Goal: Task Accomplishment & Management: Manage account settings

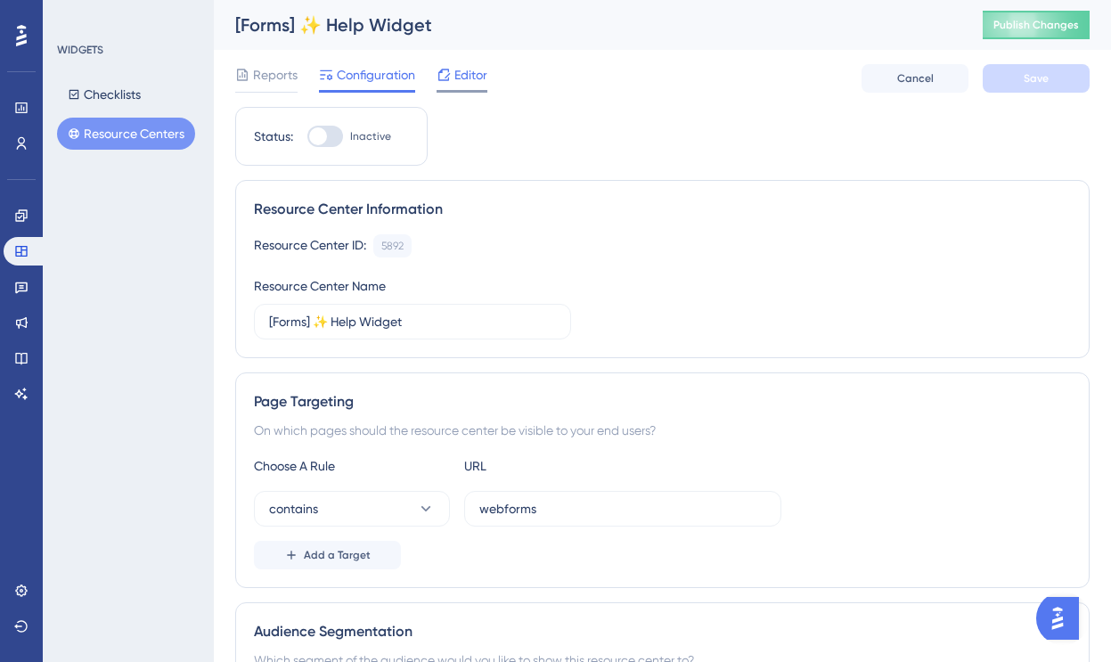
click at [467, 78] on span "Editor" at bounding box center [470, 74] width 33 height 21
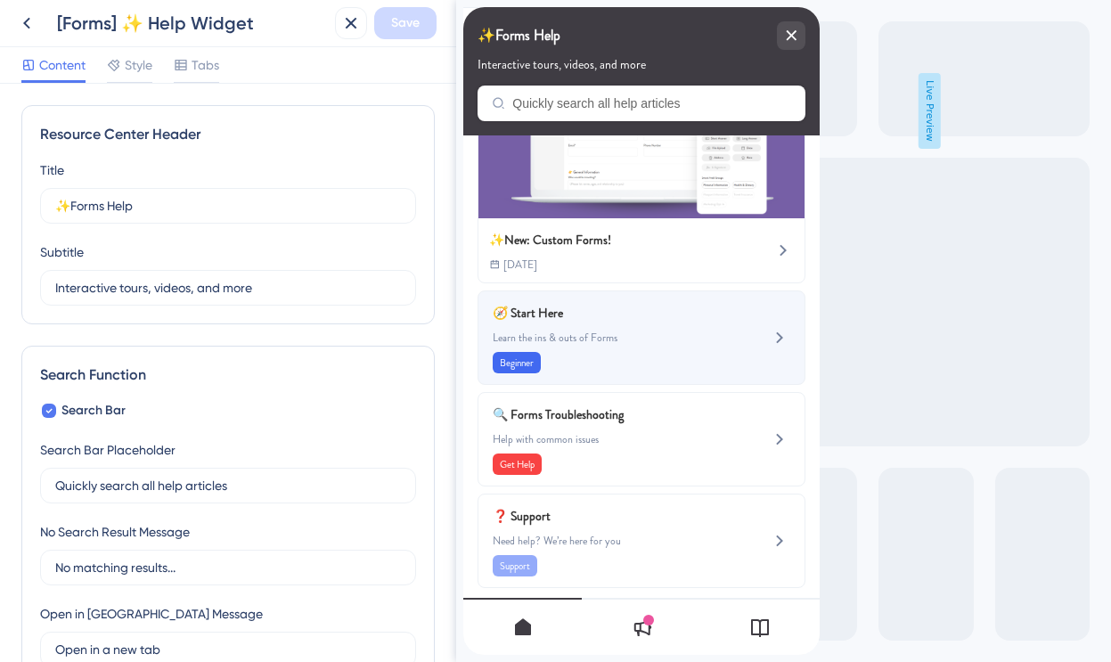
scroll to position [103, 0]
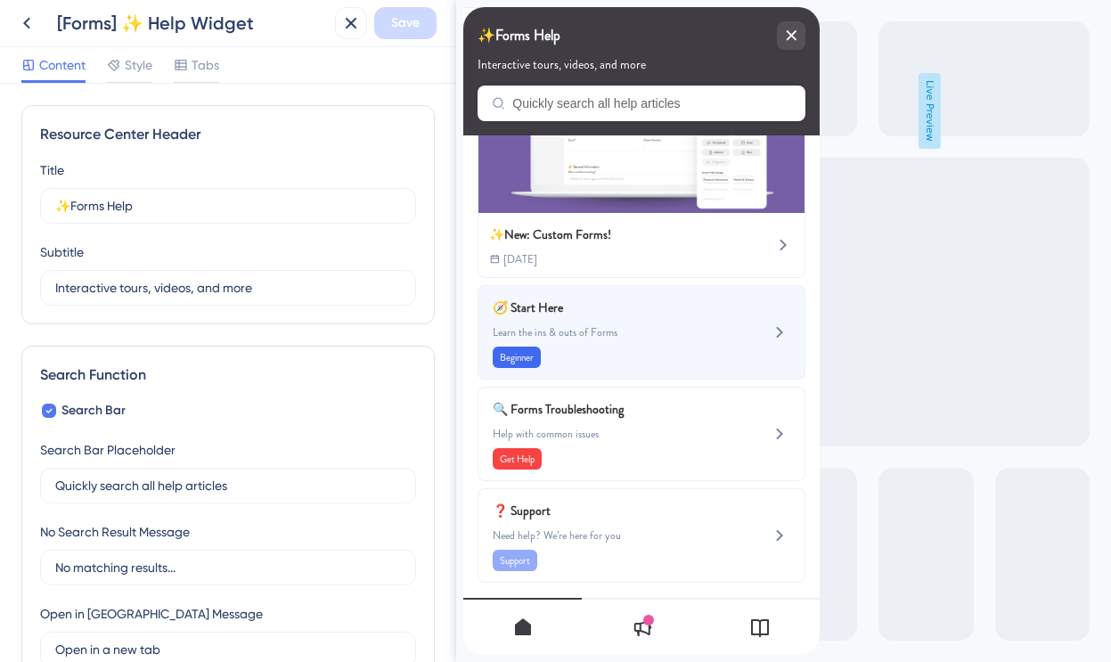
click at [654, 336] on span "Learn the ins & outs of Forms" at bounding box center [612, 332] width 238 height 14
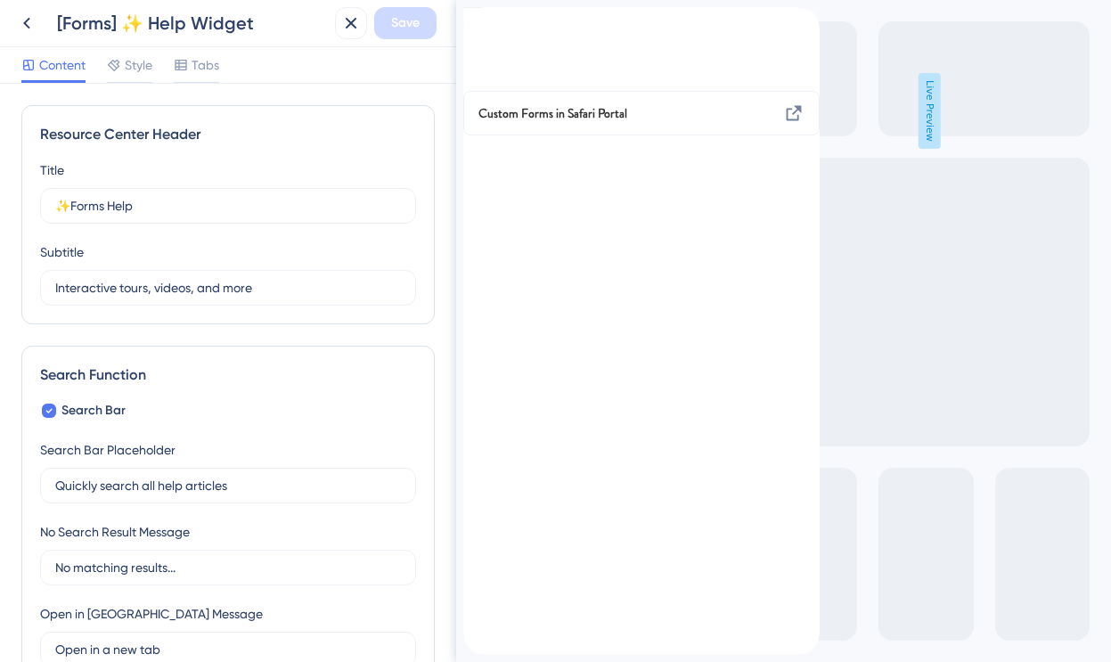
click at [478, 22] on icon "back to header" at bounding box center [470, 15] width 14 height 14
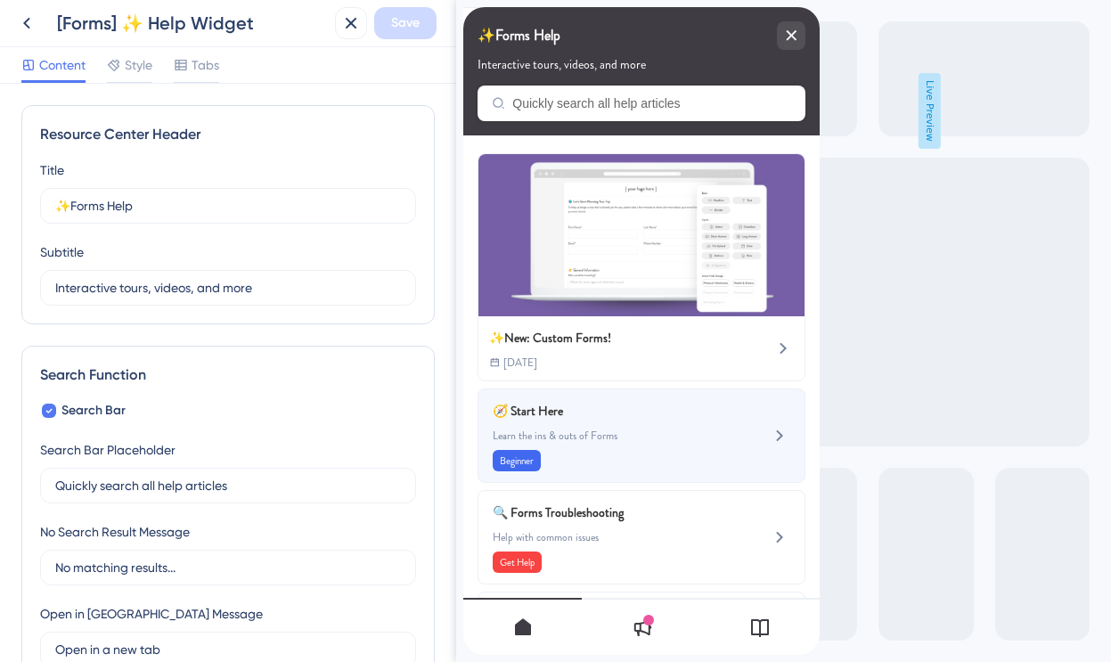
click at [629, 425] on div "🧭 Start Here Learn the ins & outs of Forms Beginner" at bounding box center [612, 435] width 238 height 71
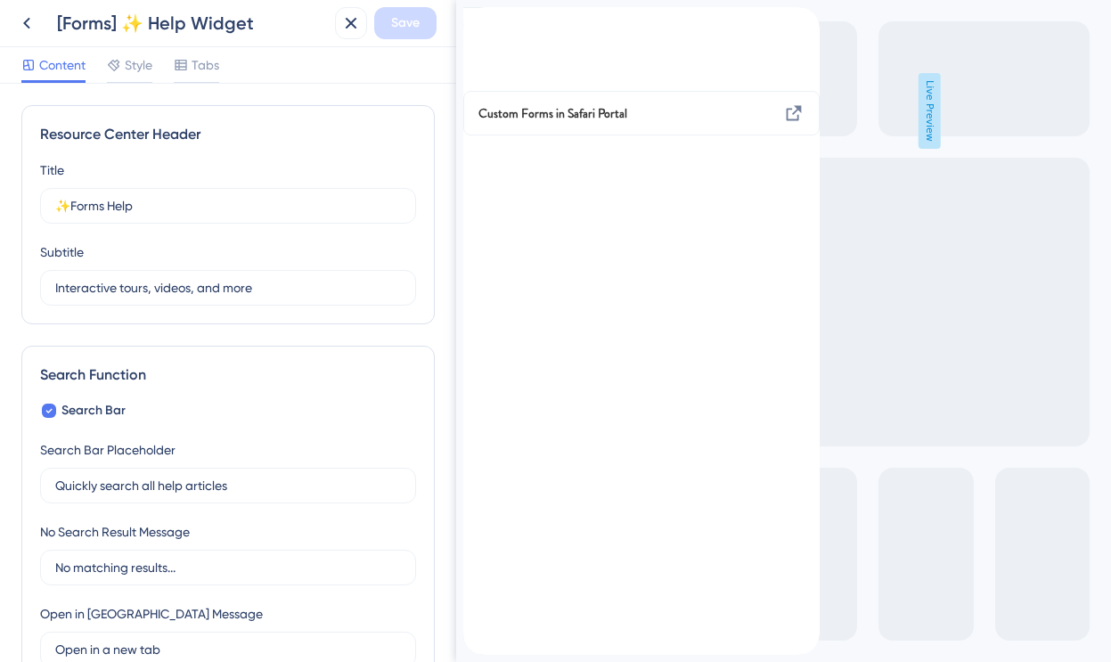
click at [477, 22] on icon "back to header" at bounding box center [470, 15] width 12 height 14
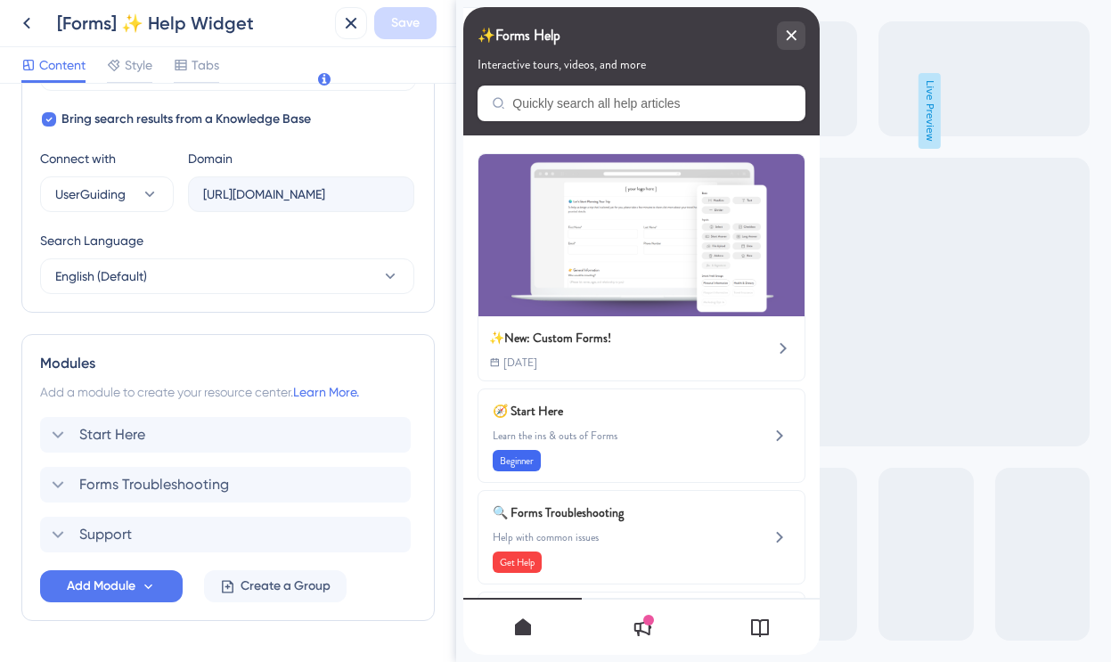
scroll to position [628, 0]
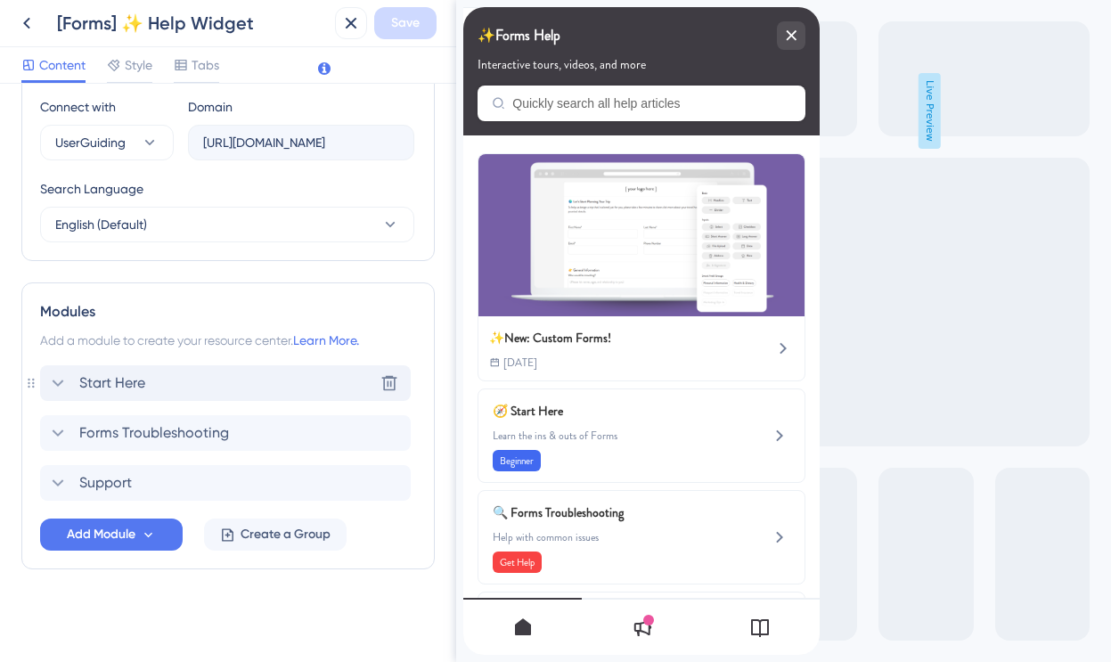
click at [158, 376] on div "Start Here Delete" at bounding box center [225, 383] width 371 height 36
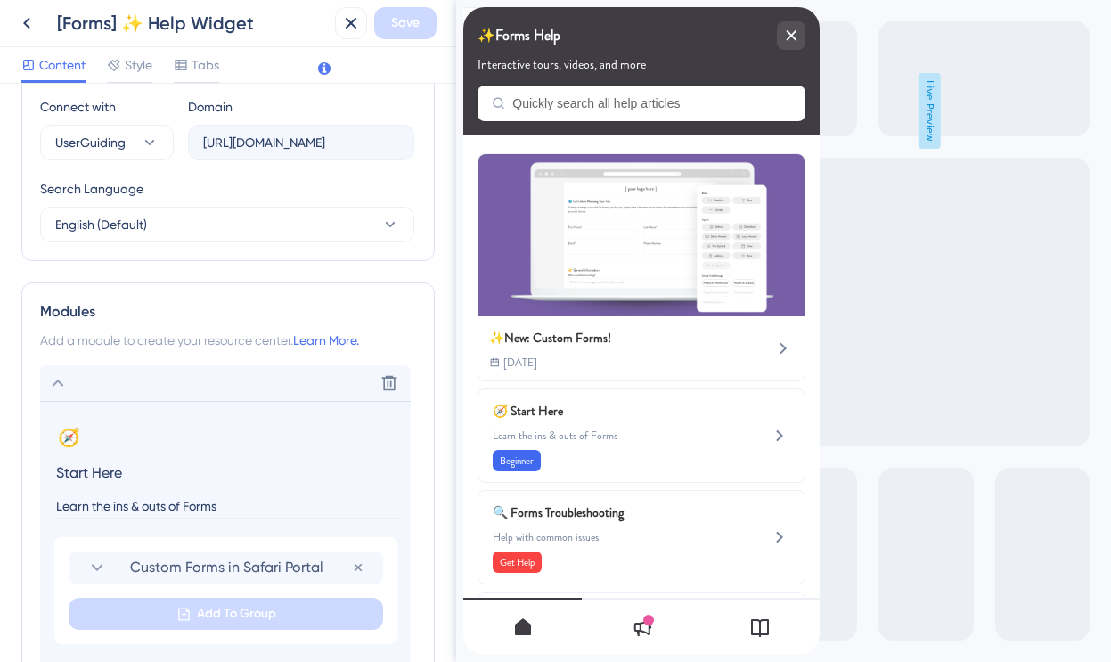
click at [191, 506] on input "Learn the ins & outs of Forms" at bounding box center [227, 507] width 346 height 24
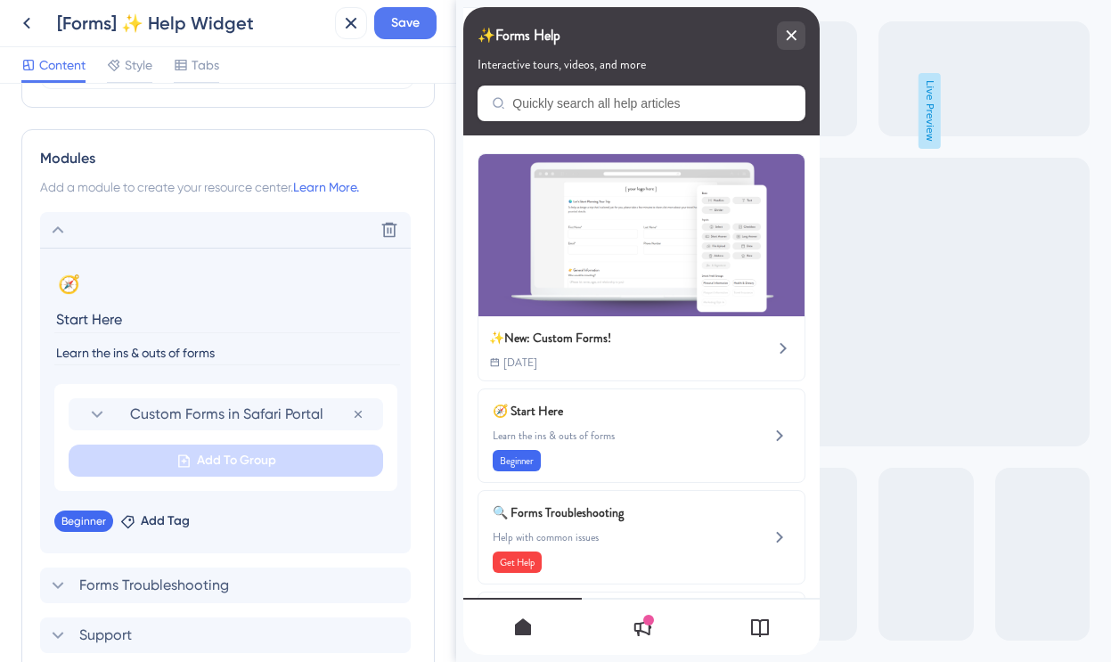
scroll to position [783, 0]
type input "Learn the ins & outs of forms"
click at [405, 32] on span "Save" at bounding box center [405, 22] width 29 height 21
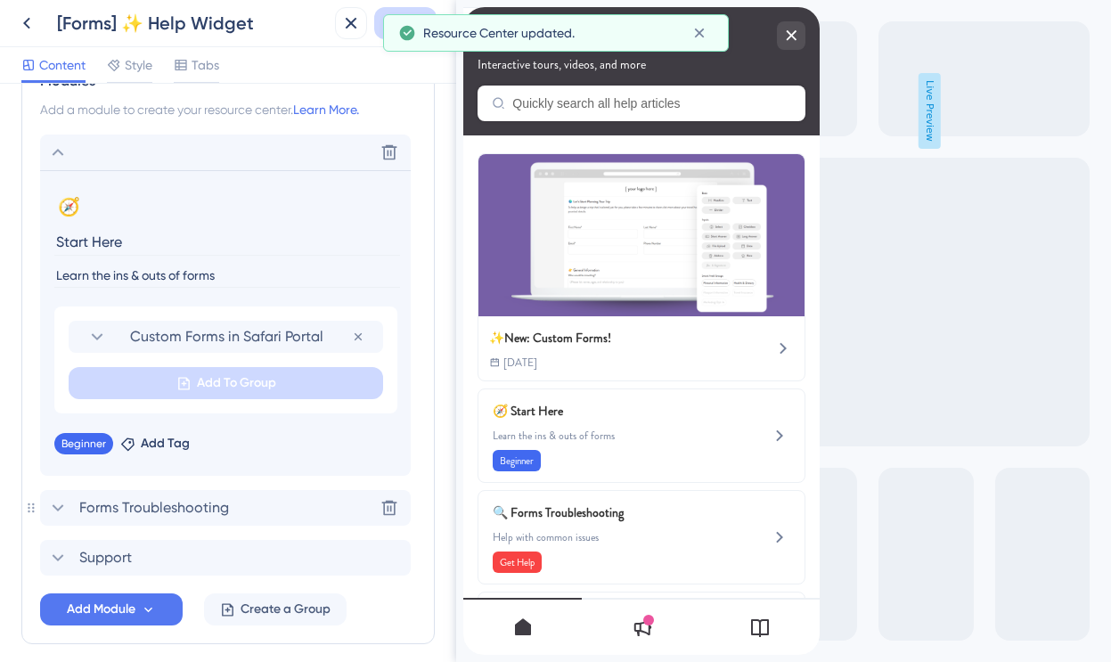
scroll to position [901, 0]
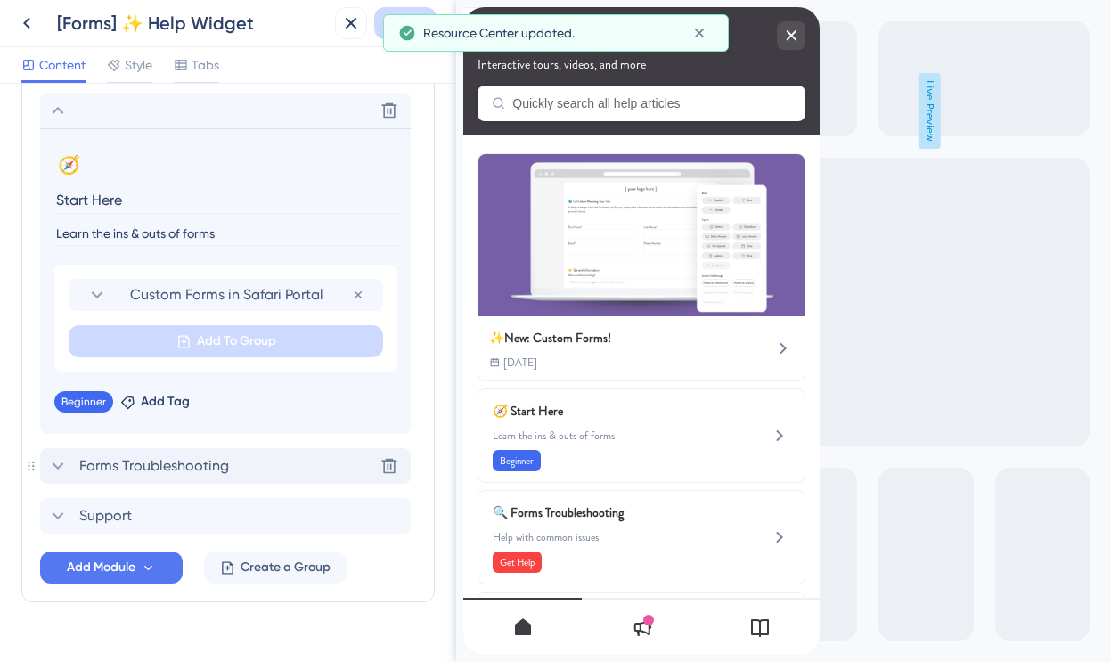
click at [182, 466] on span "Forms Troubleshooting" at bounding box center [154, 465] width 150 height 21
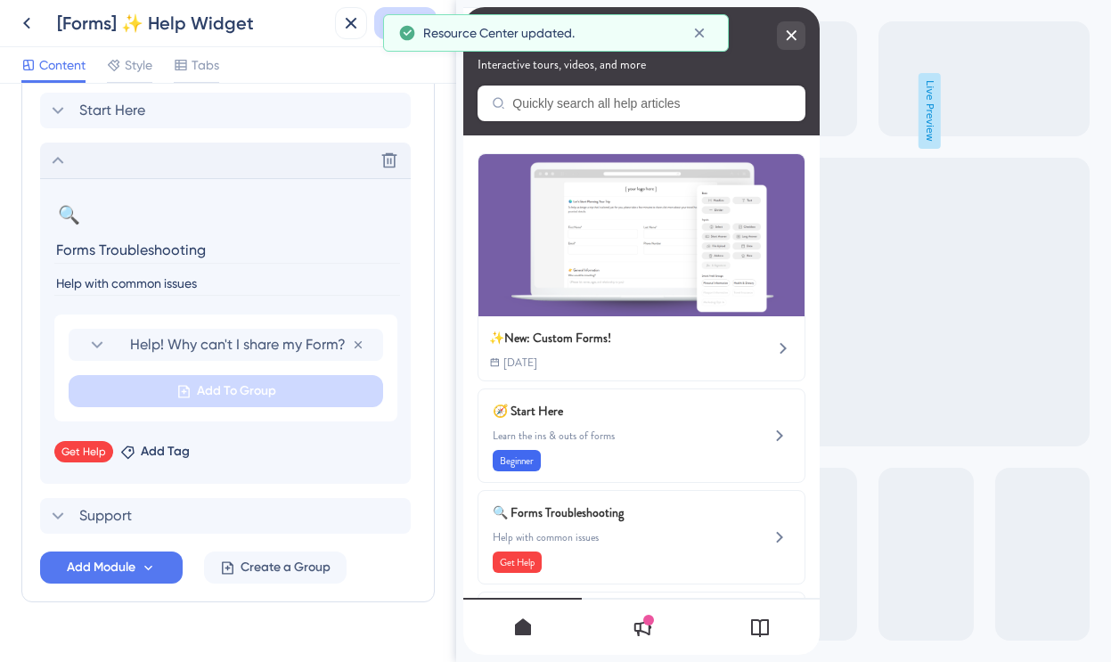
scroll to position [934, 0]
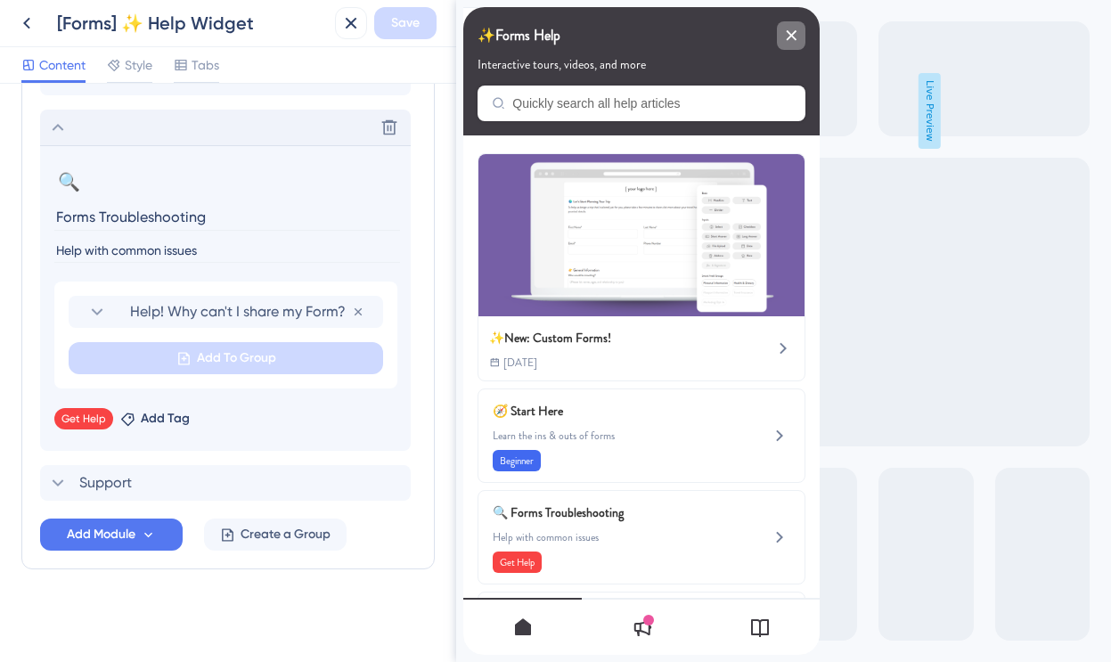
click at [790, 35] on icon "close resource center" at bounding box center [792, 35] width 10 height 10
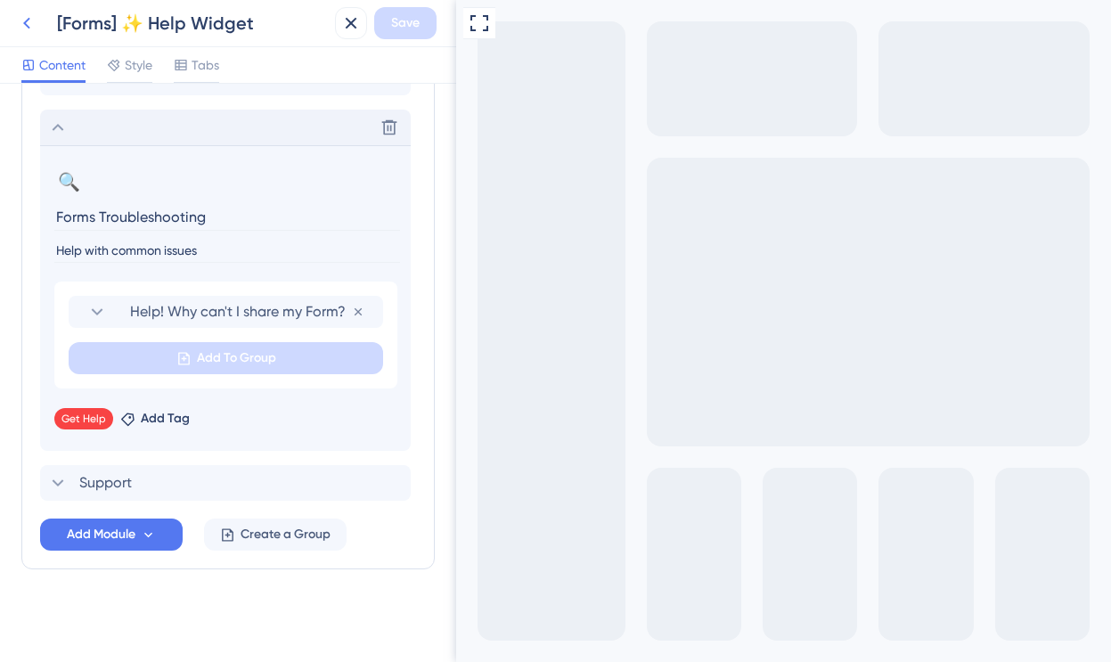
click at [28, 17] on icon at bounding box center [26, 22] width 21 height 21
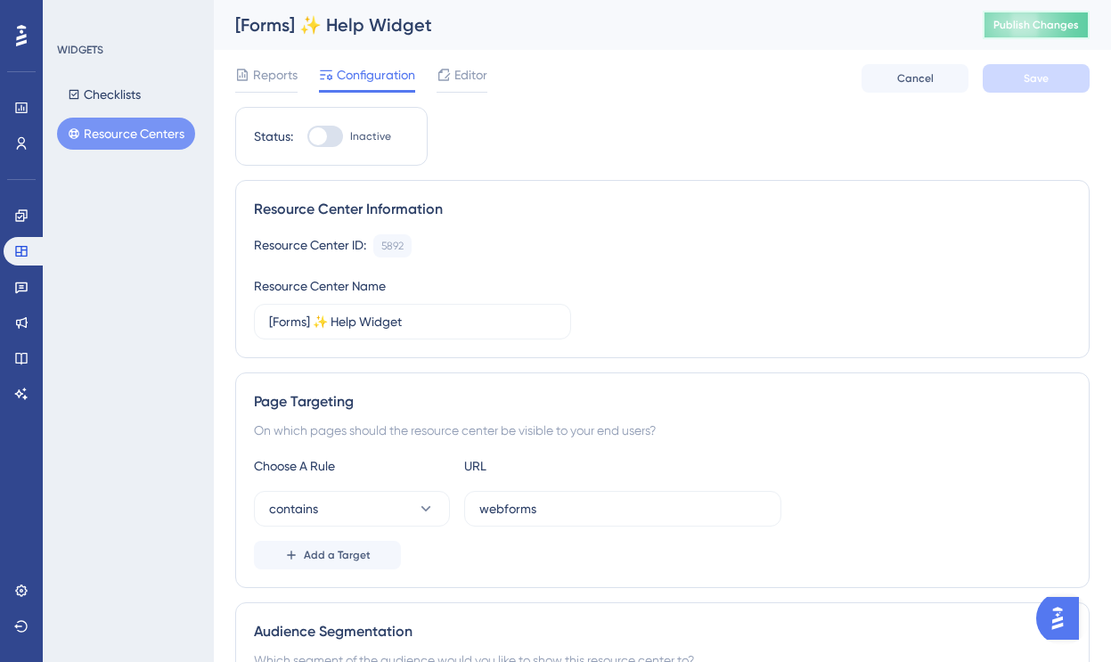
click at [1047, 29] on span "Publish Changes" at bounding box center [1037, 25] width 86 height 14
click at [327, 133] on div at bounding box center [325, 136] width 36 height 21
click at [307, 136] on input "Inactive" at bounding box center [307, 136] width 1 height 1
checkbox input "true"
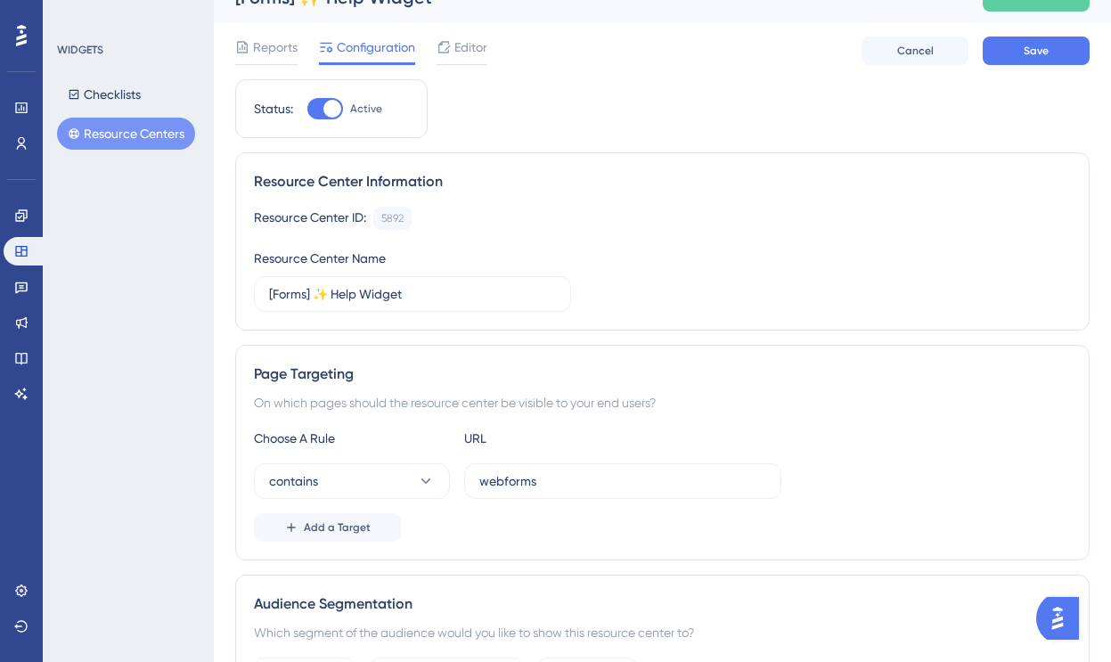
scroll to position [31, 0]
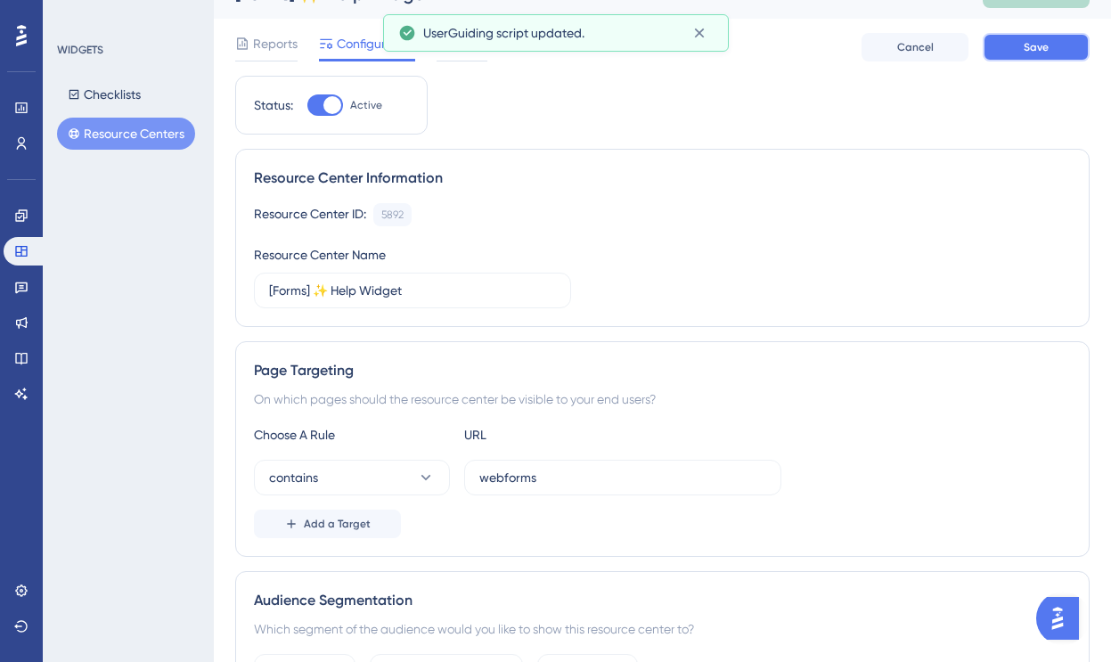
click at [1010, 45] on button "Save" at bounding box center [1036, 47] width 107 height 29
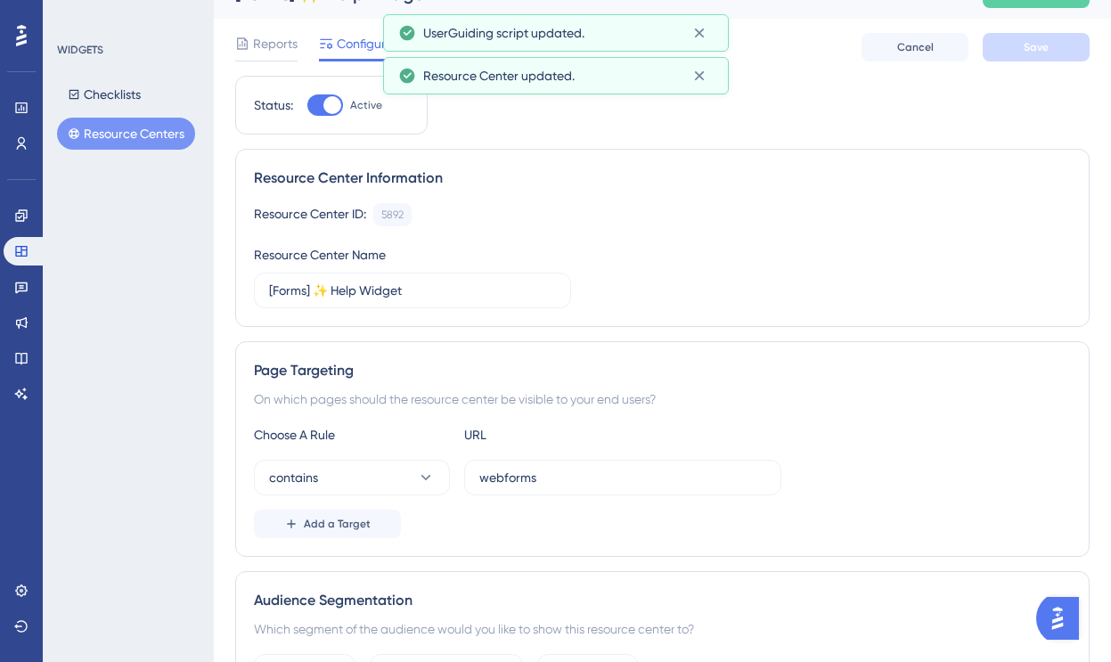
scroll to position [0, 0]
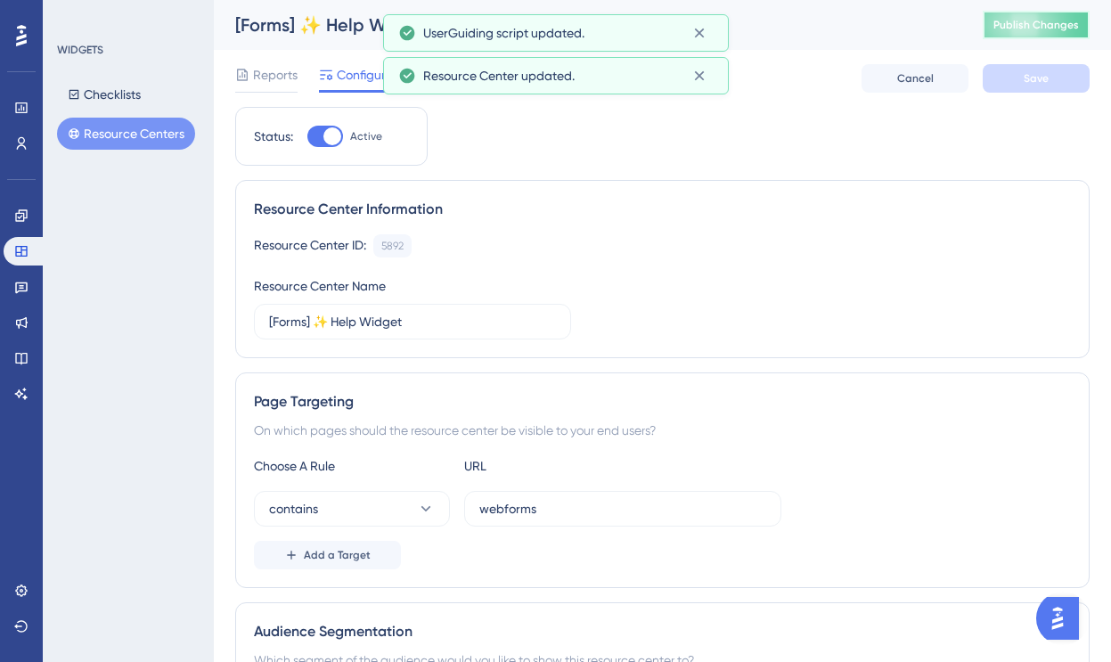
click at [1013, 28] on span "Publish Changes" at bounding box center [1037, 25] width 86 height 14
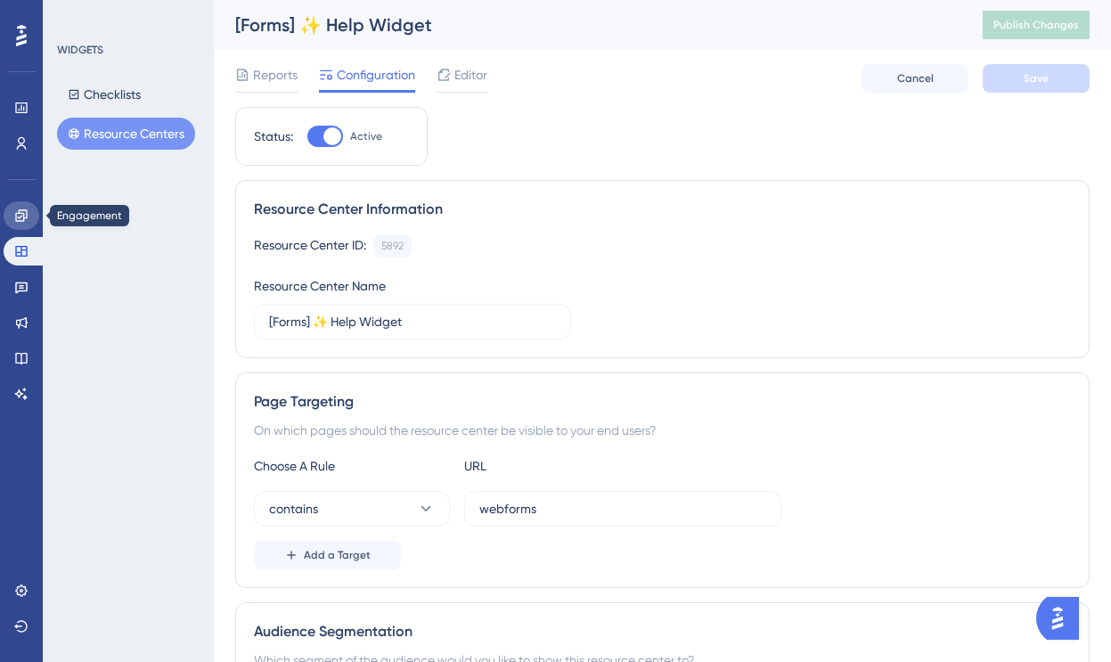
click at [21, 216] on icon at bounding box center [21, 215] width 12 height 12
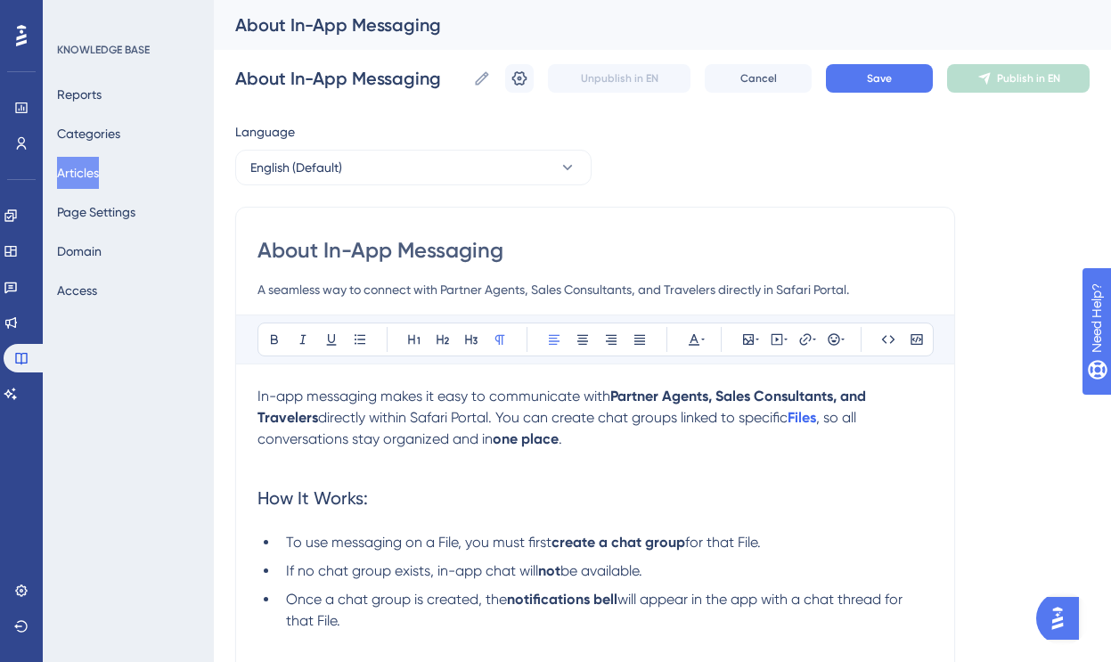
click at [374, 289] on input "A seamless way to connect with Partner Agents, Sales Consultants, and Travelers…" at bounding box center [595, 289] width 675 height 21
drag, startPoint x: 259, startPoint y: 293, endPoint x: 413, endPoint y: 291, distance: 153.3
click at [413, 291] on input "A seamless way to connect with Partner Agents, Sales Consultants, and Travelers…" at bounding box center [595, 289] width 675 height 21
drag, startPoint x: 378, startPoint y: 291, endPoint x: 828, endPoint y: 284, distance: 450.1
click at [828, 284] on input "Create Chat Groups with Partner Agents, Sales Consultants, and Travelers direct…" at bounding box center [595, 289] width 675 height 21
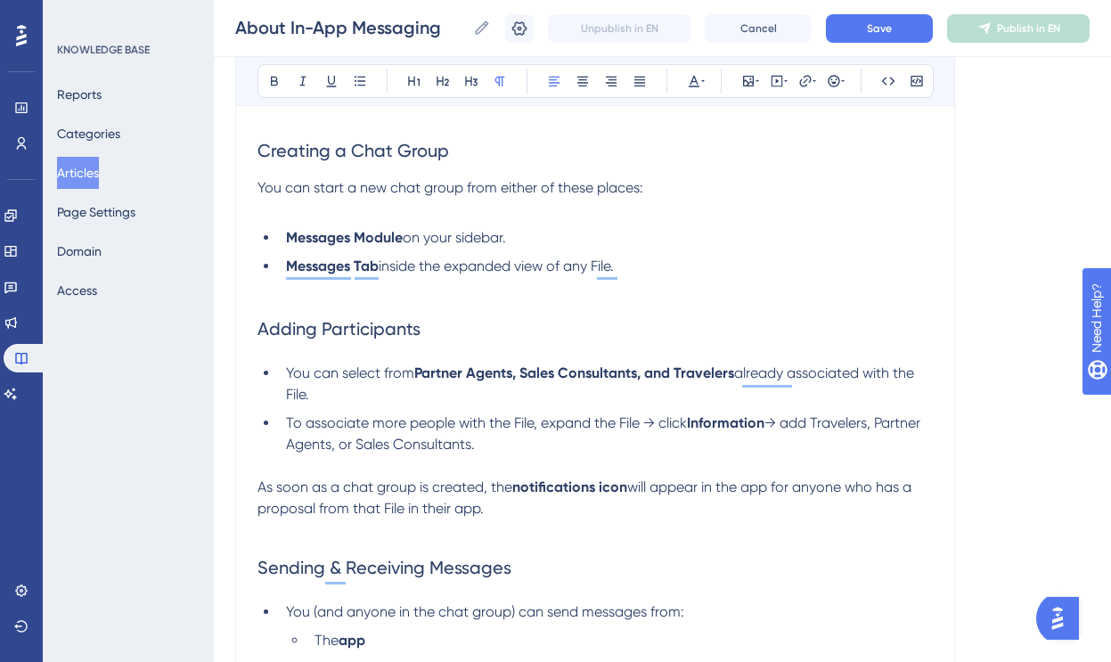
scroll to position [530, 0]
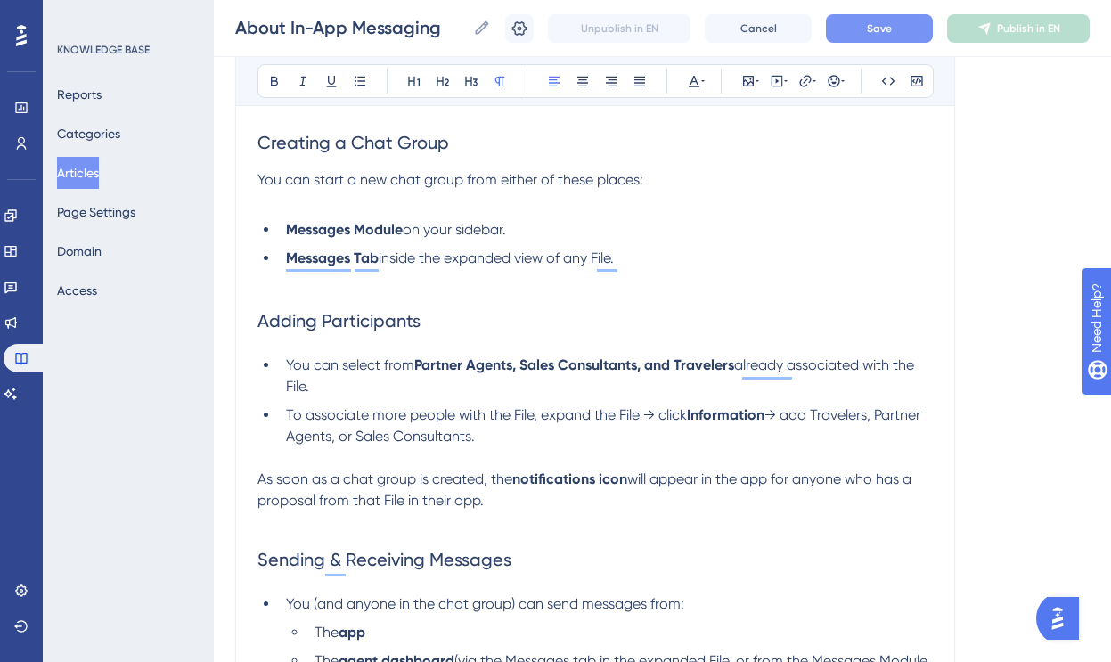
type input "Create Chat Groups to communicate via the Travel Portal app and your agent dash…"
click at [864, 24] on button "Save" at bounding box center [879, 28] width 107 height 29
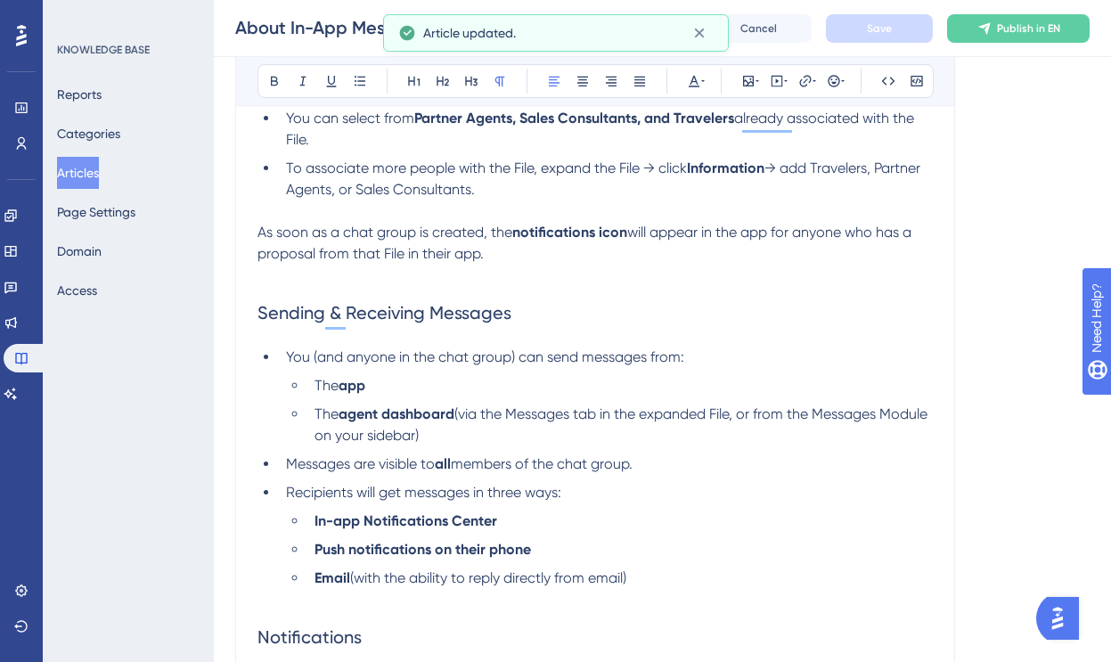
scroll to position [782, 0]
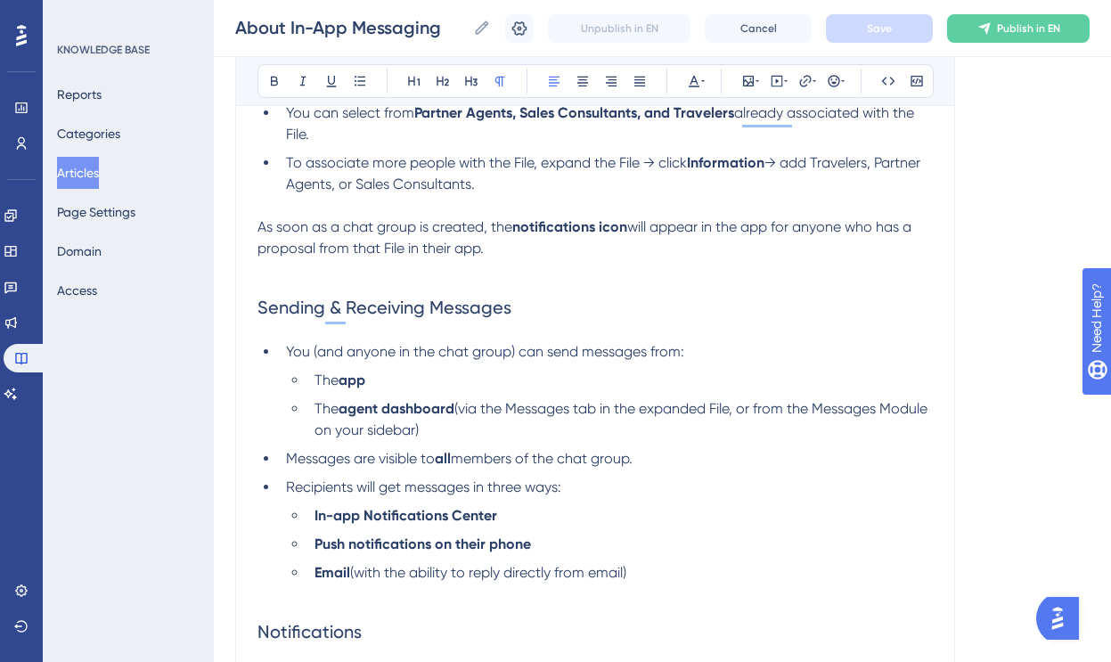
click at [422, 278] on p "To enrich screen reader interactions, please activate Accessibility in Grammarl…" at bounding box center [595, 269] width 675 height 21
click at [414, 309] on span "Sending & Receiving Messages" at bounding box center [385, 307] width 254 height 21
click at [377, 279] on p "To enrich screen reader interactions, please activate Accessibility in Grammarl…" at bounding box center [595, 269] width 675 height 21
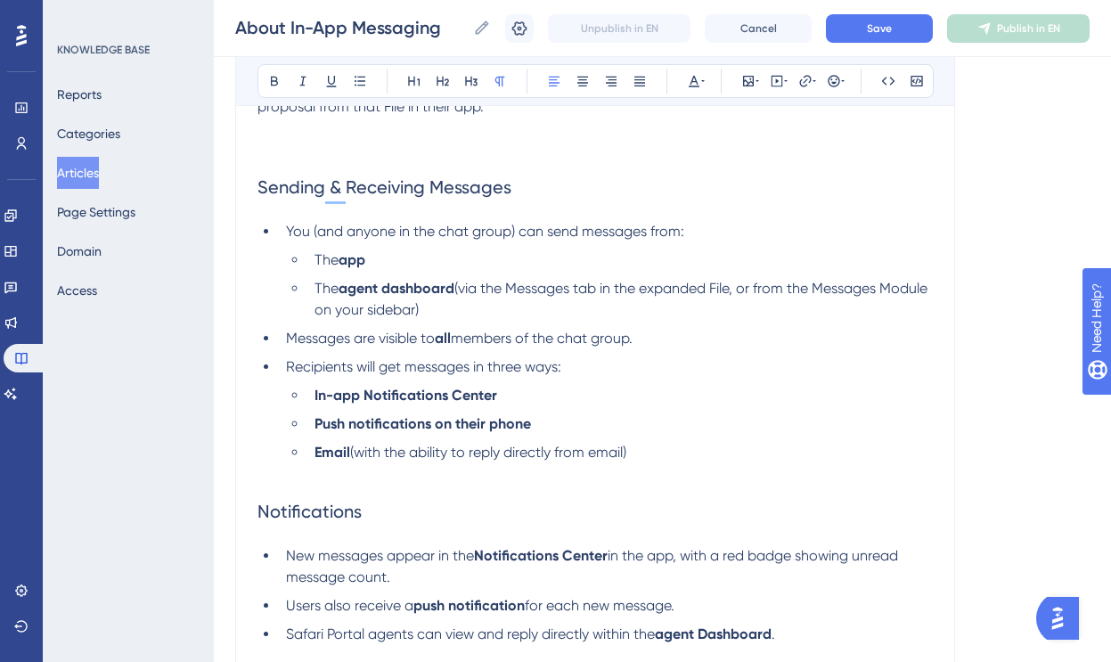
scroll to position [933, 0]
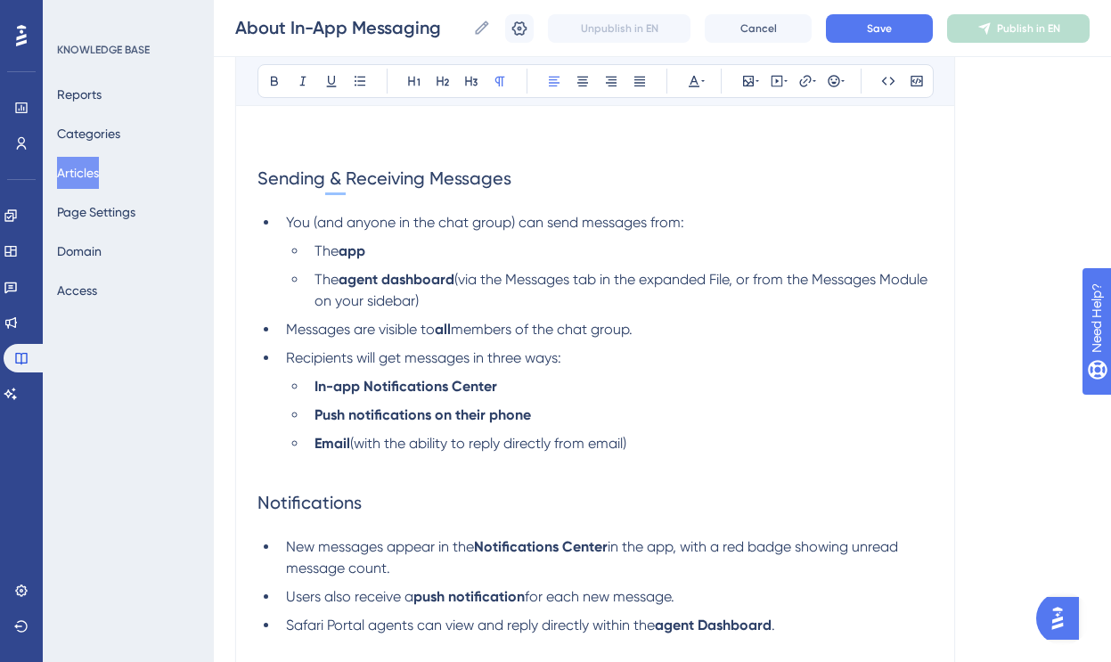
click at [309, 495] on h2 "Notifications" at bounding box center [595, 502] width 675 height 53
click at [306, 484] on h2 "Notifications" at bounding box center [595, 502] width 675 height 53
click at [270, 475] on ul "You (and anyone in the chat group) can send messages from: The app The agent da…" at bounding box center [595, 344] width 675 height 264
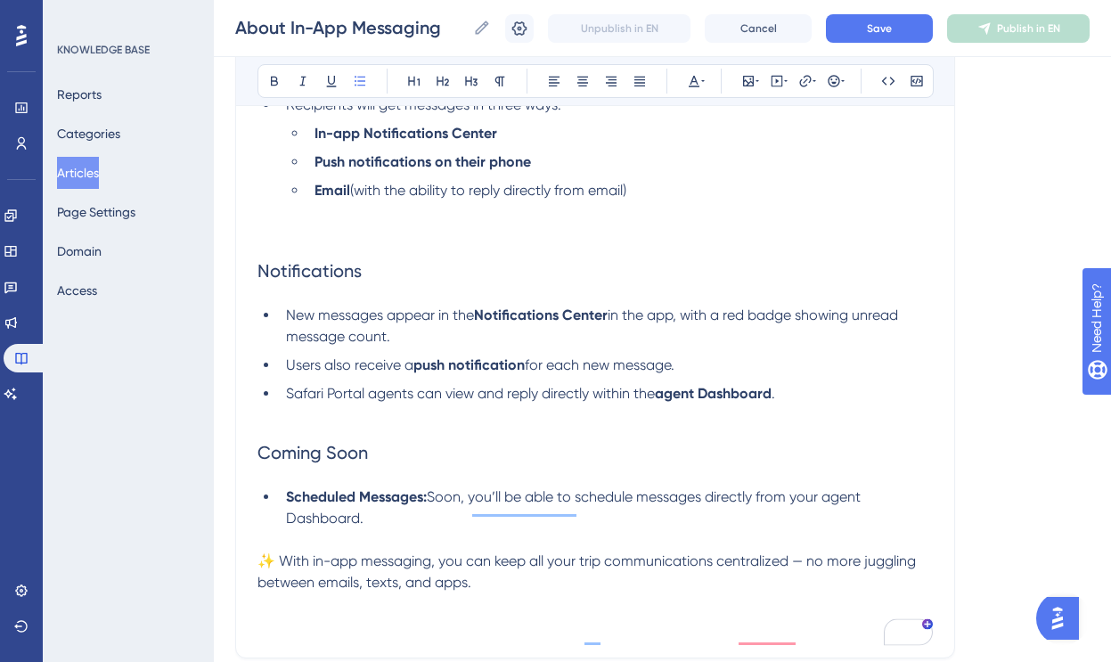
scroll to position [1191, 0]
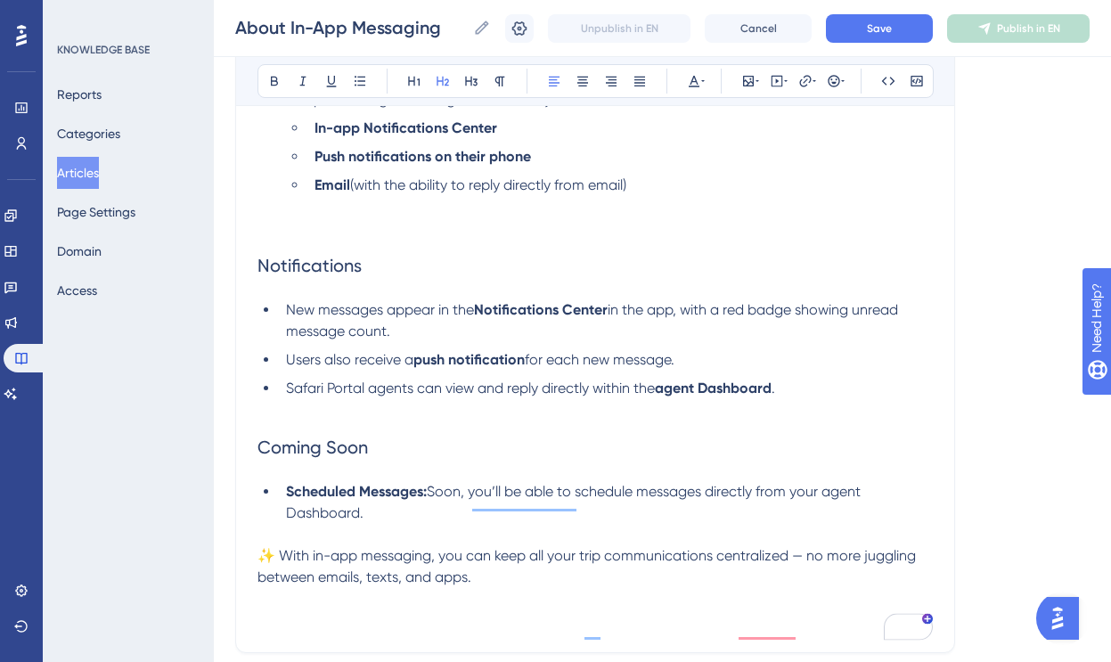
click at [296, 431] on h2 "Coming Soon" at bounding box center [595, 447] width 675 height 53
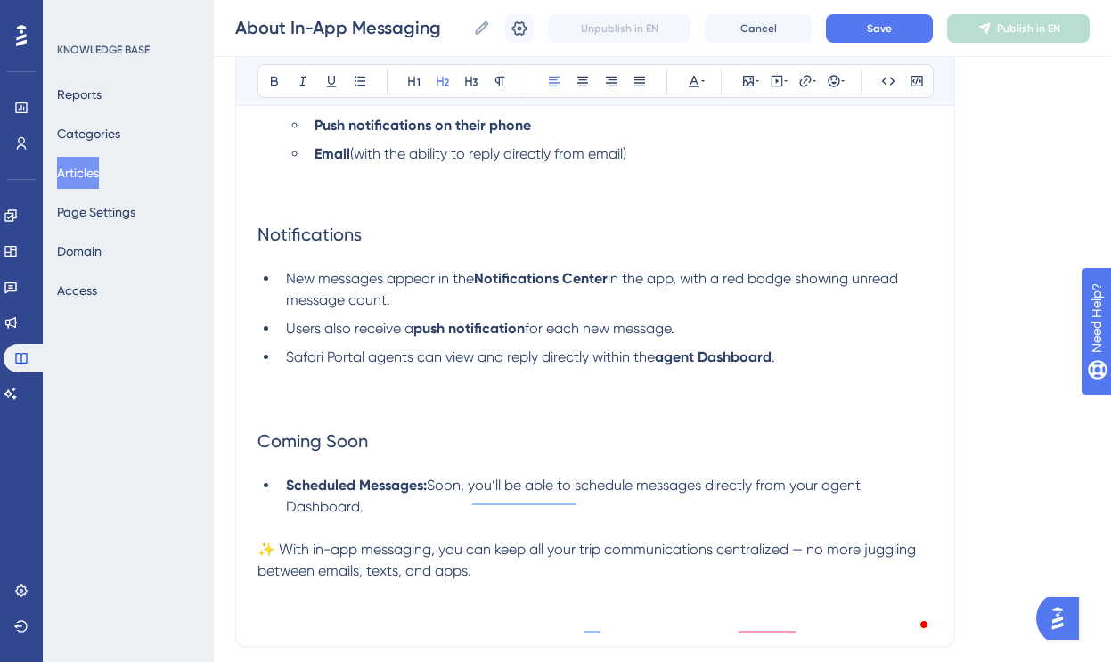
scroll to position [1227, 0]
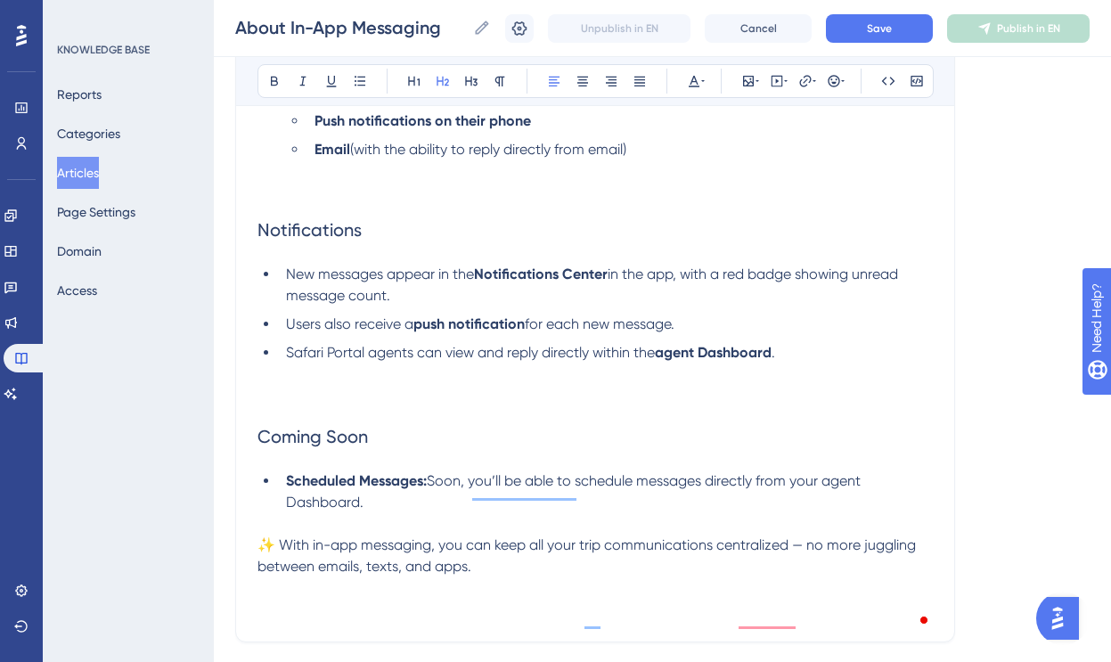
click at [374, 508] on li "Scheduled Messages: Soon, you’ll be able to schedule messages directly from you…" at bounding box center [606, 492] width 654 height 43
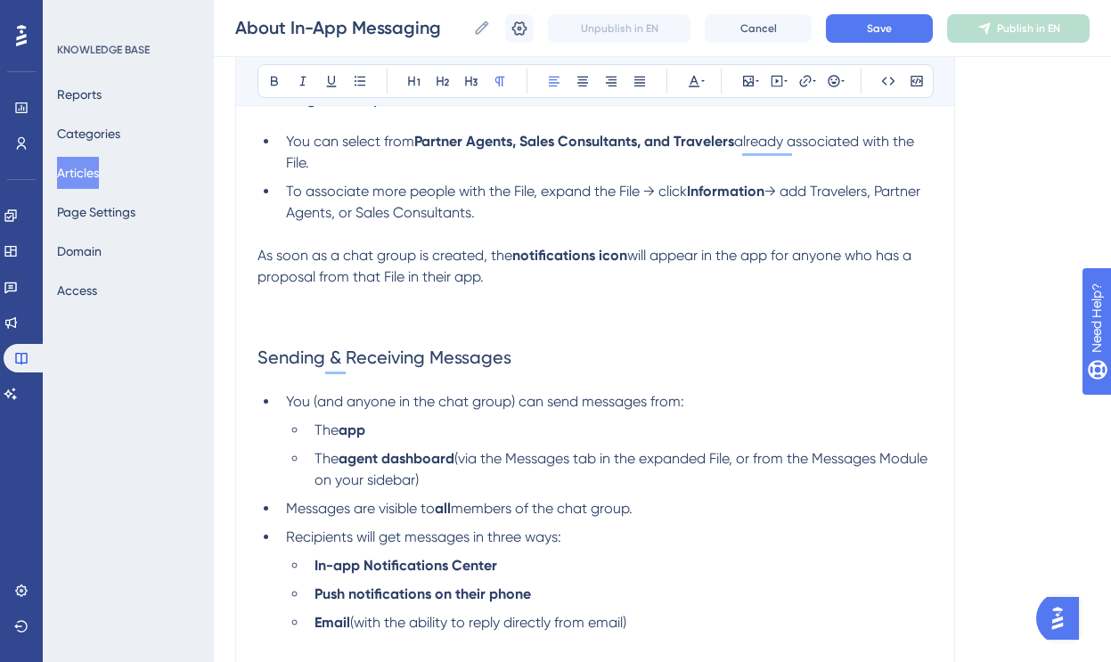
click at [382, 329] on p "To enrich screen reader interactions, please activate Accessibility in Grammarl…" at bounding box center [595, 319] width 675 height 21
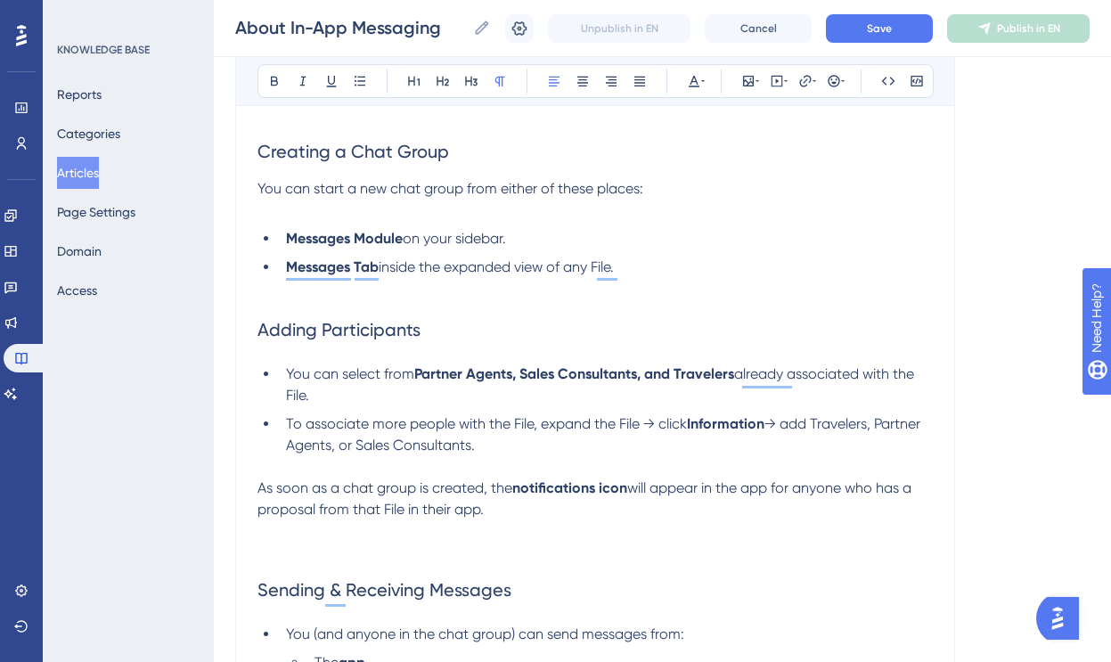
scroll to position [506, 0]
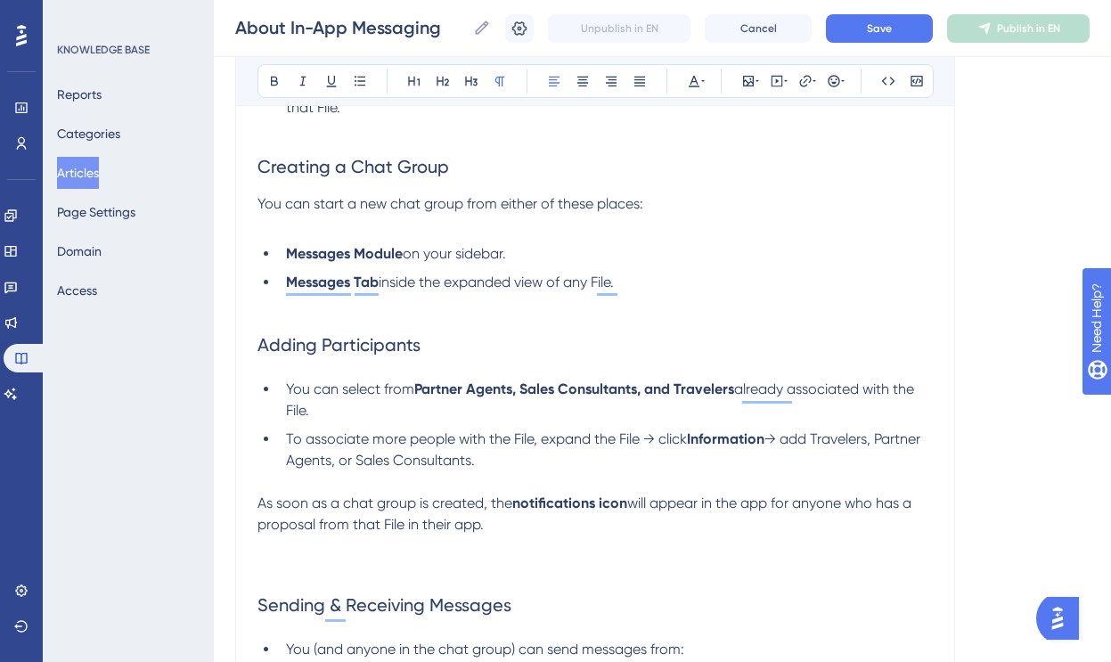
click at [363, 315] on h2 "Adding Participants" at bounding box center [595, 332] width 675 height 78
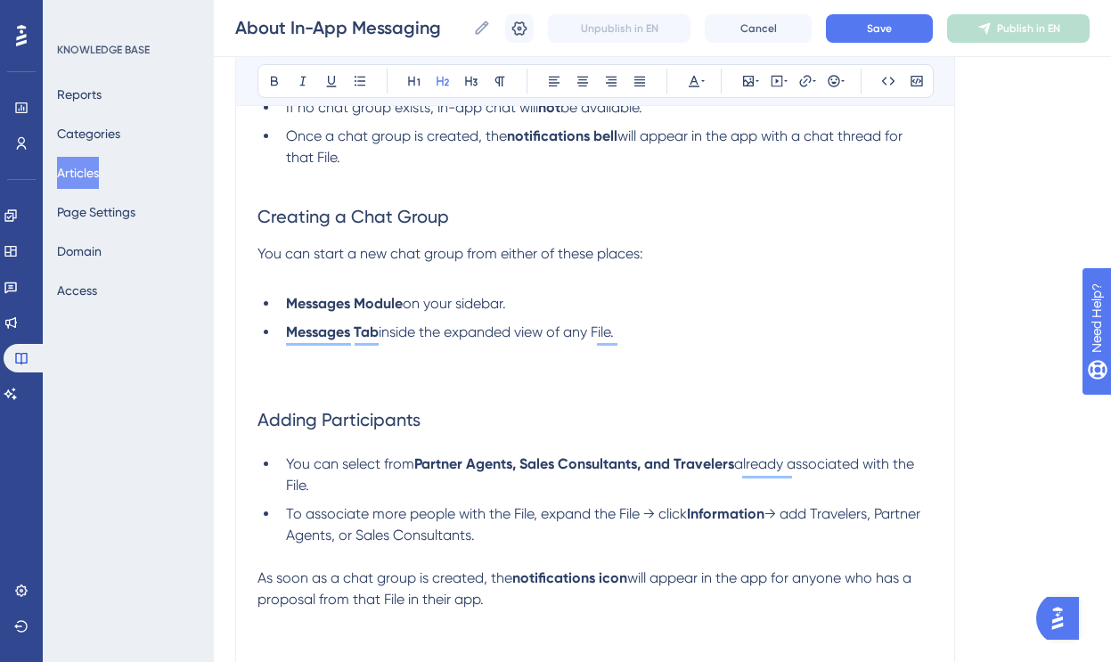
scroll to position [438, 0]
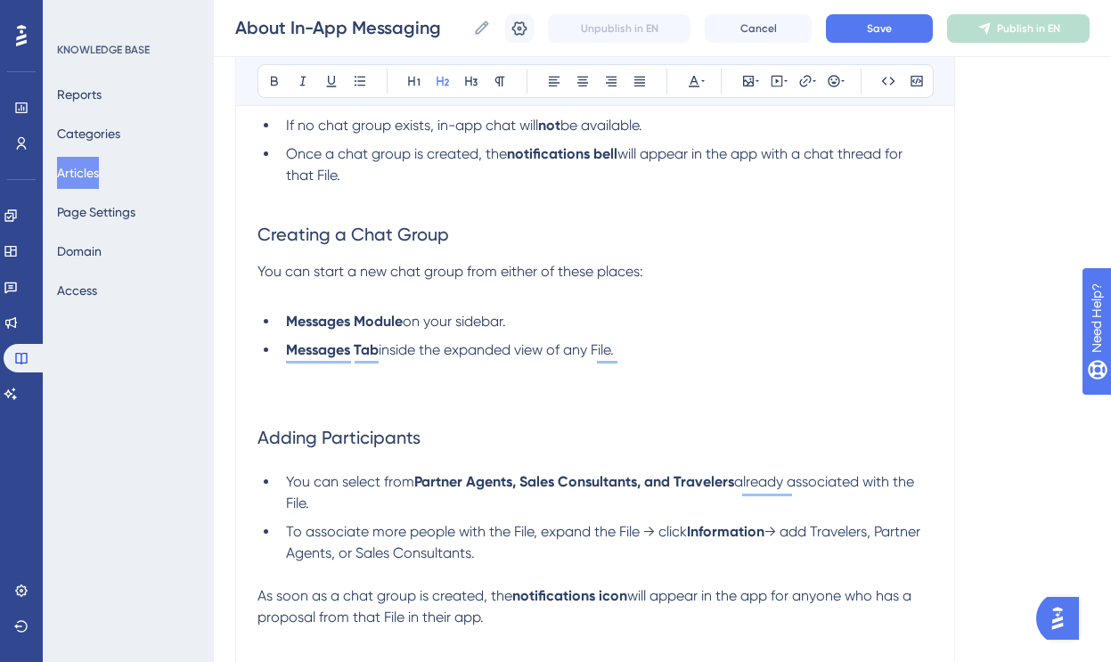
click at [324, 197] on li "Once a chat group is created, the notifications bell will appear in the app wit…" at bounding box center [606, 175] width 654 height 64
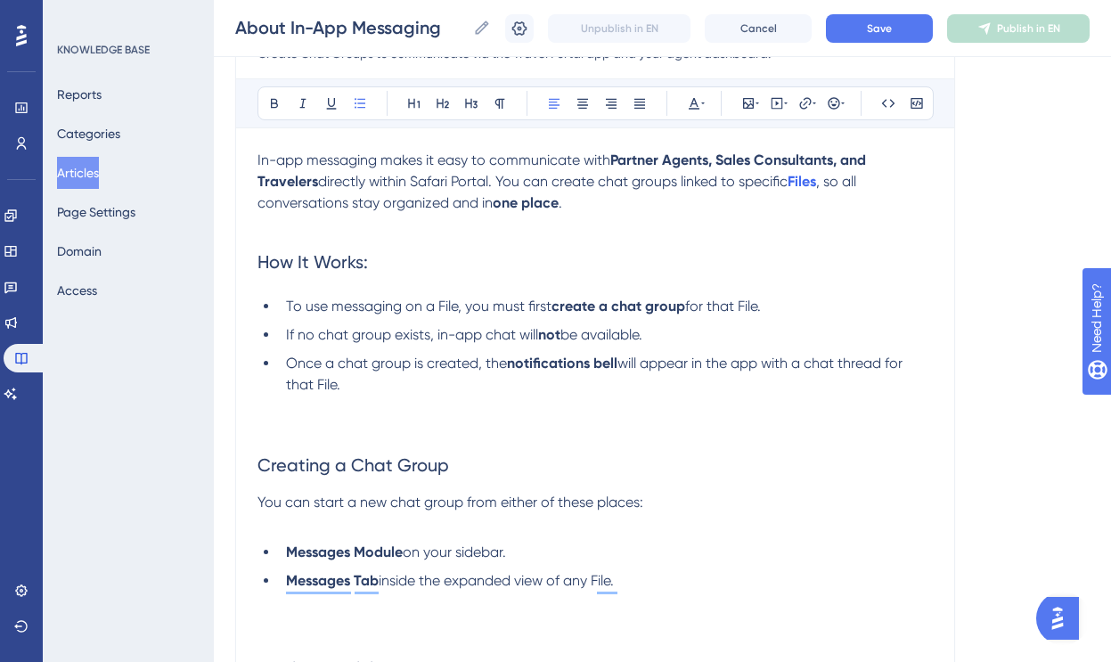
scroll to position [198, 0]
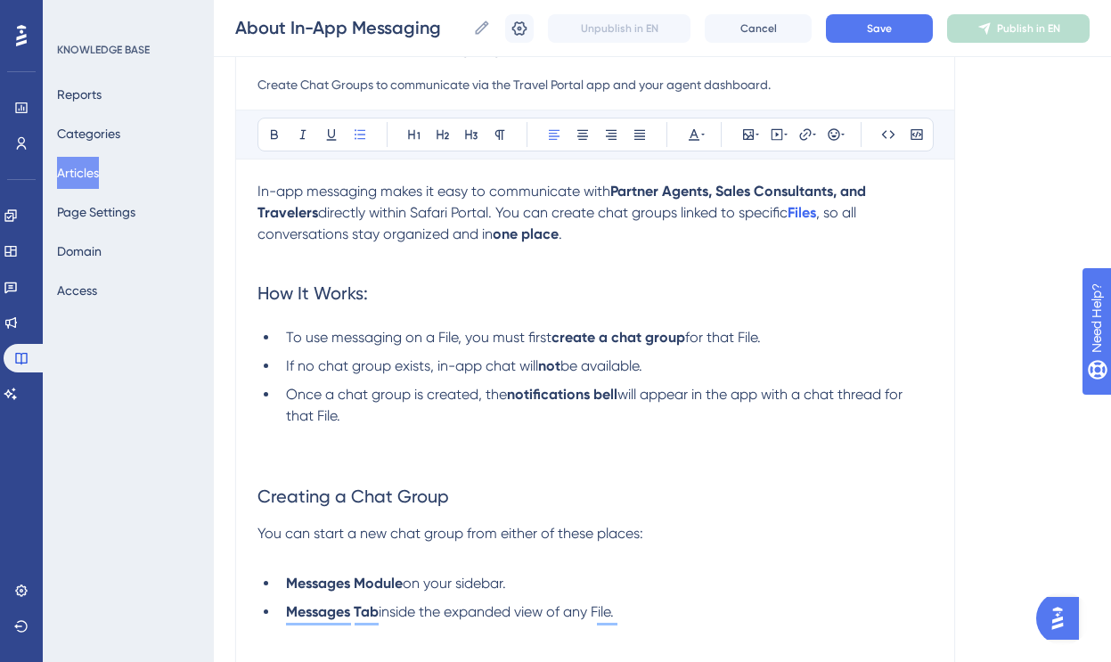
click at [313, 276] on h2 "How It Works:" at bounding box center [595, 292] width 675 height 53
click at [313, 263] on p "To enrich screen reader interactions, please activate Accessibility in Grammarl…" at bounding box center [595, 255] width 675 height 21
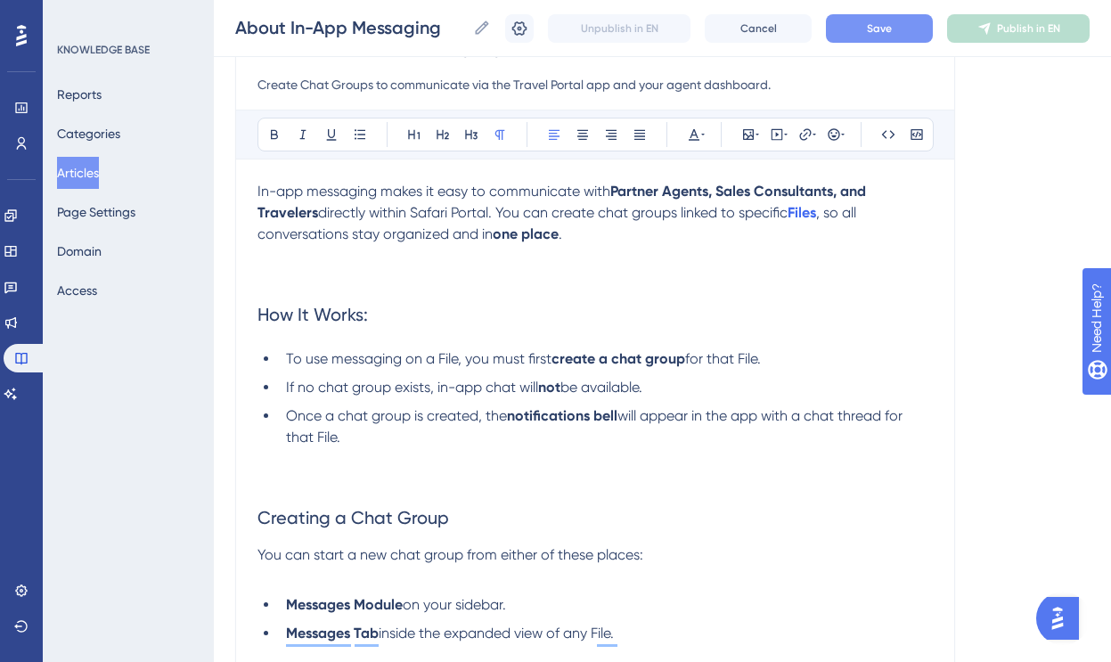
click at [875, 35] on button "Save" at bounding box center [879, 28] width 107 height 29
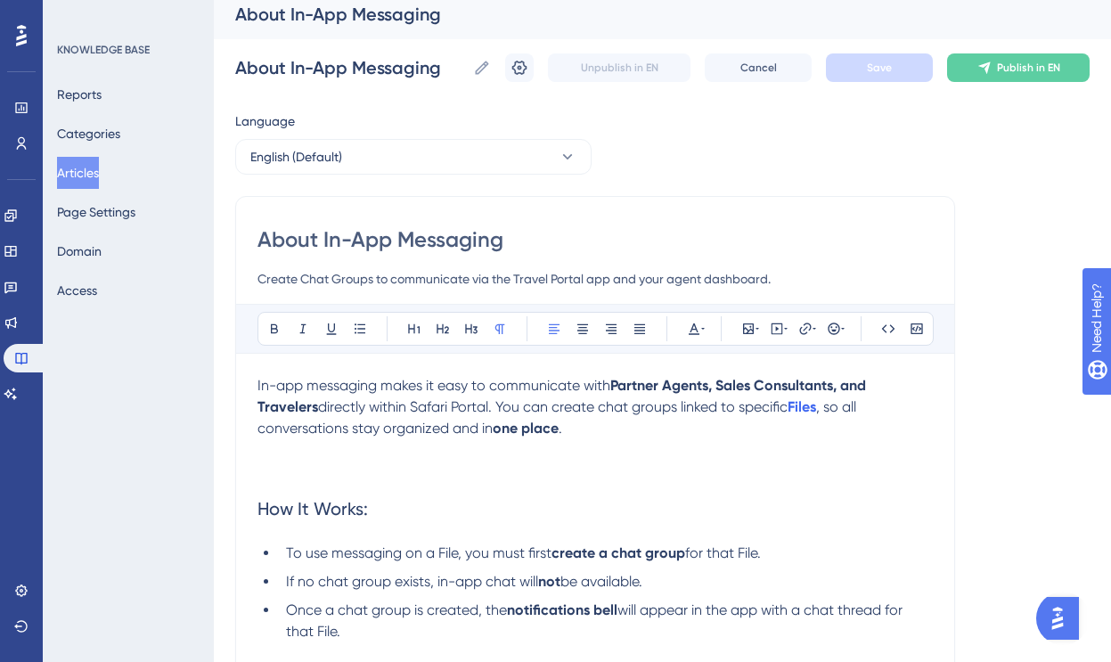
scroll to position [0, 0]
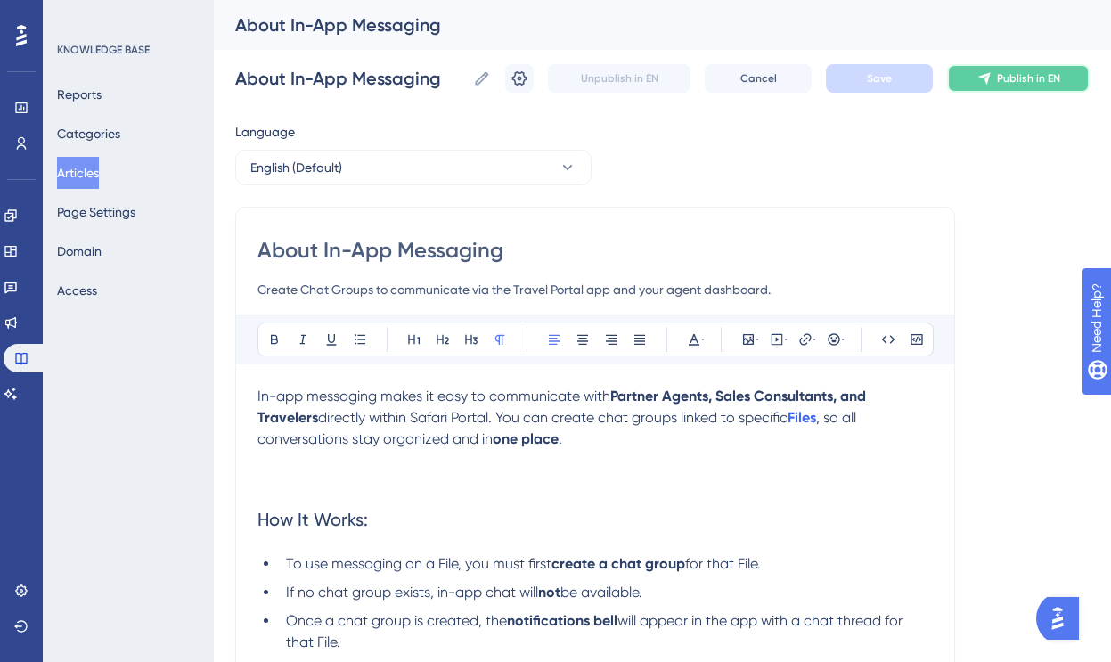
click at [1003, 76] on span "Publish in EN" at bounding box center [1028, 78] width 63 height 14
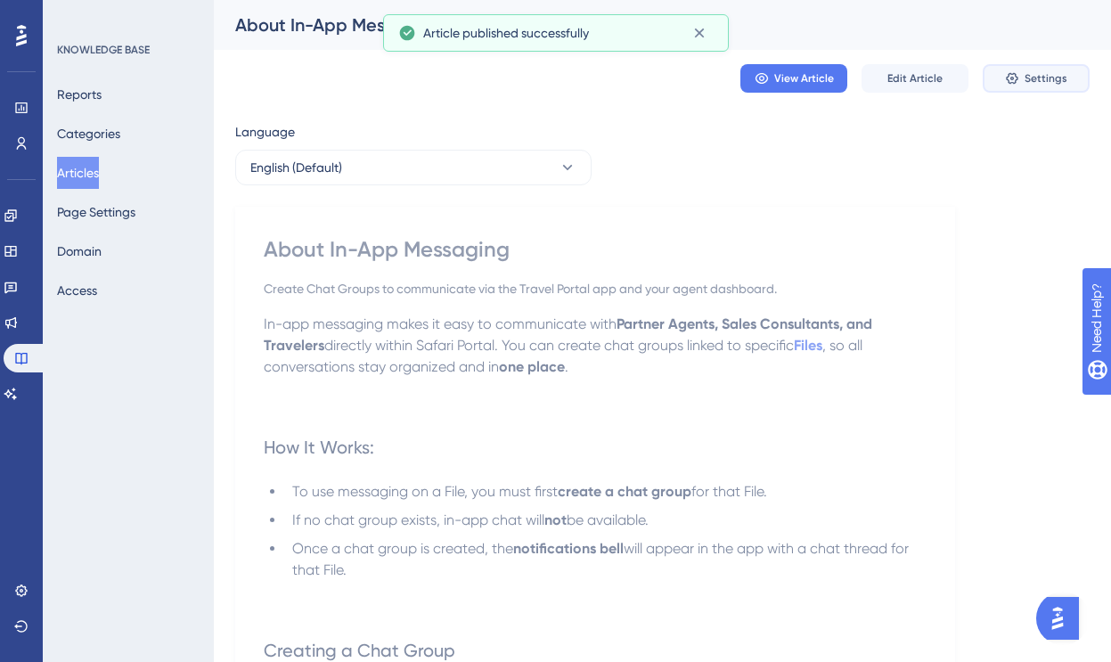
click at [1044, 72] on span "Settings" at bounding box center [1046, 78] width 43 height 14
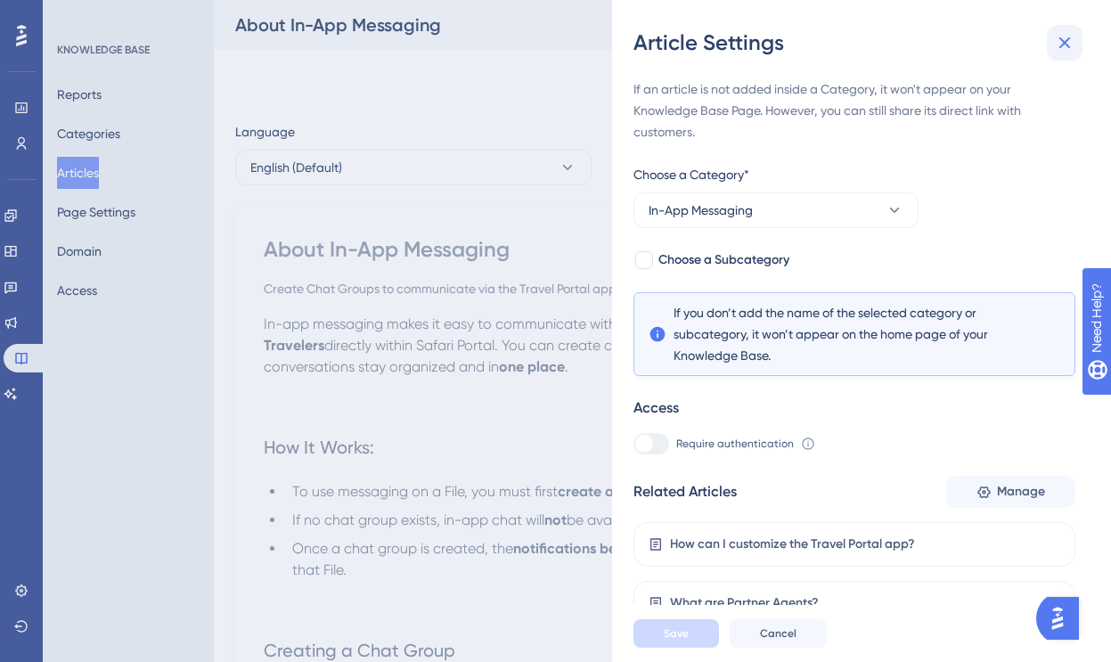
click at [1062, 47] on icon at bounding box center [1064, 42] width 21 height 21
